Goal: Task Accomplishment & Management: Use online tool/utility

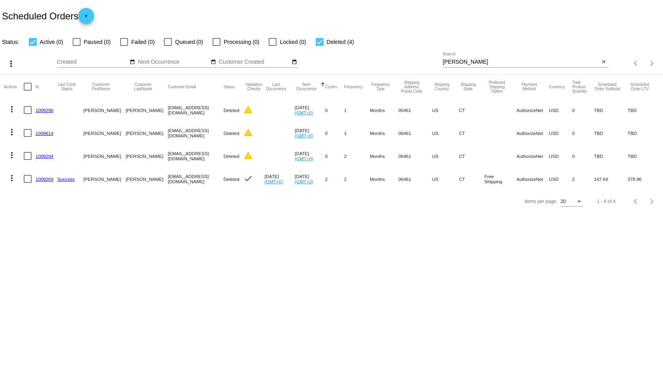
click at [455, 62] on input "[PERSON_NAME]" at bounding box center [521, 62] width 157 height 6
drag, startPoint x: 455, startPoint y: 62, endPoint x: 439, endPoint y: 61, distance: 15.4
click at [439, 61] on div "more_vert Aug Jan Feb Mar [DATE]" at bounding box center [331, 61] width 663 height 28
type input "c"
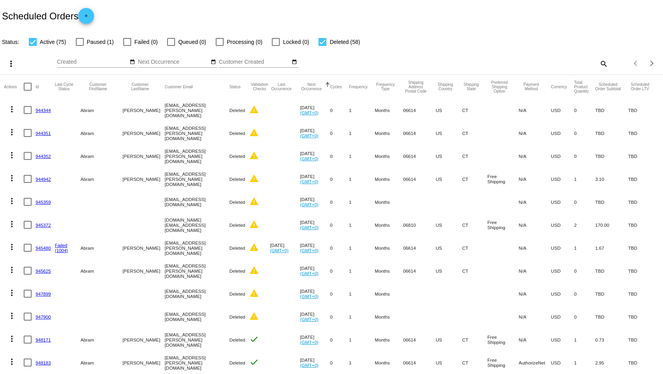
click at [323, 42] on div at bounding box center [323, 42] width 8 height 8
click at [323, 46] on input "Deleted (58)" at bounding box center [322, 46] width 0 height 0
checkbox input "false"
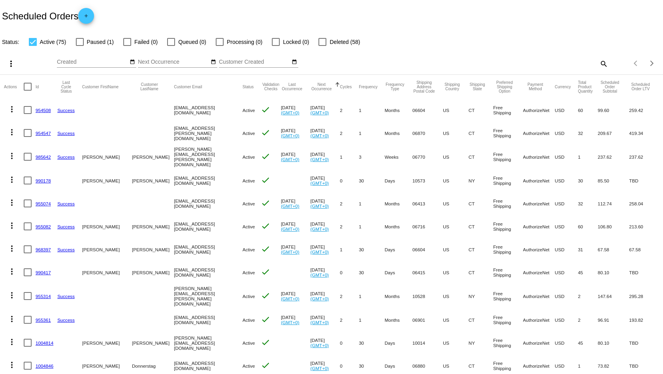
click at [602, 67] on mat-icon "search" at bounding box center [603, 63] width 9 height 12
click at [506, 62] on input "Search" at bounding box center [525, 62] width 165 height 6
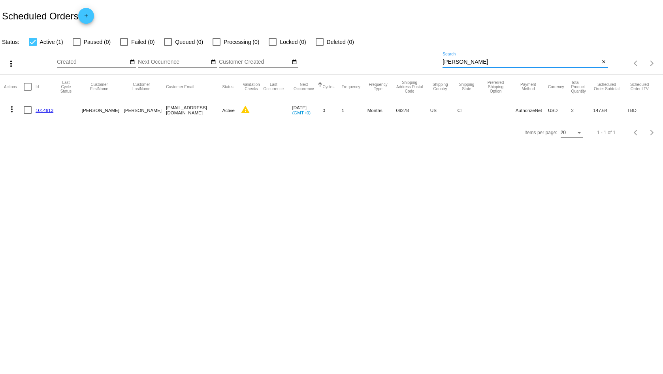
type input "[PERSON_NAME]"
click at [306, 176] on body "Scheduled Orders add Status: Active (1) Paused (0) Failed (0) Queued (0) Proces…" at bounding box center [331, 187] width 663 height 374
